Goal: Task Accomplishment & Management: Use online tool/utility

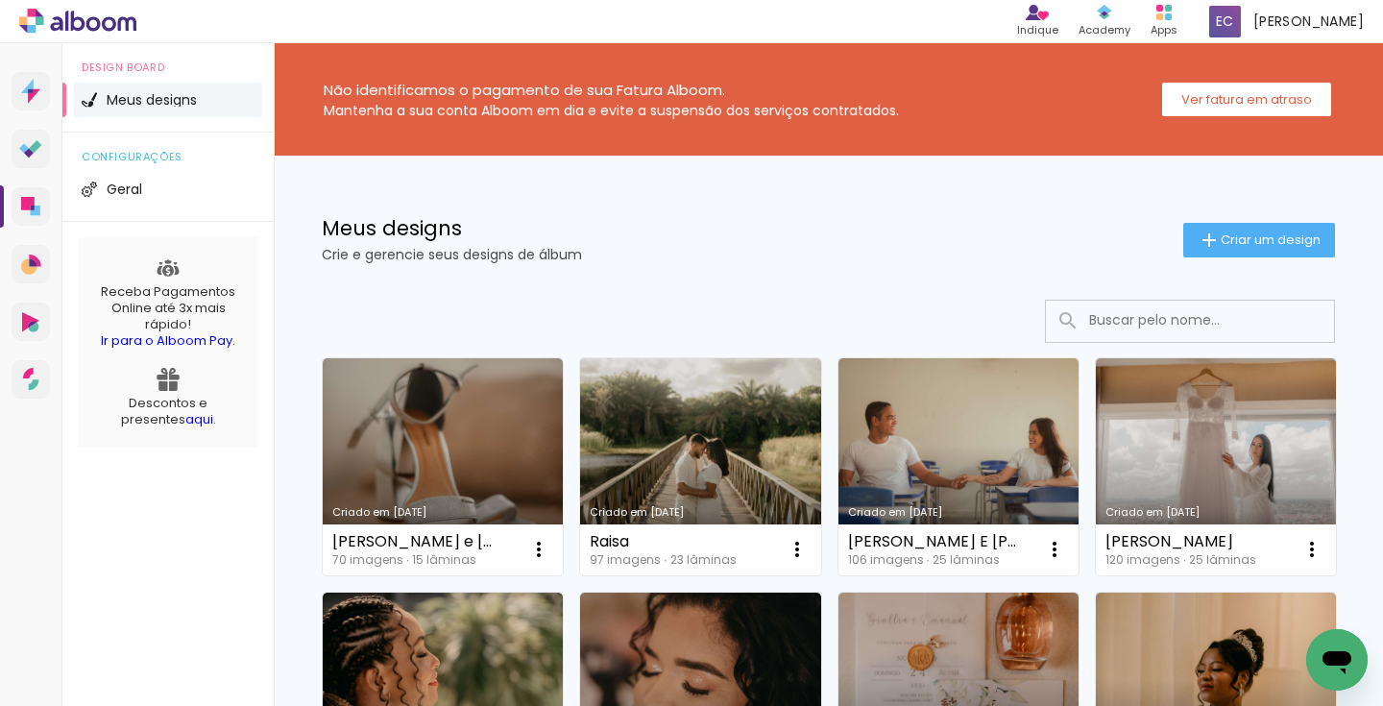
click at [749, 300] on div at bounding box center [828, 321] width 1013 height 43
